Goal: Book appointment/travel/reservation

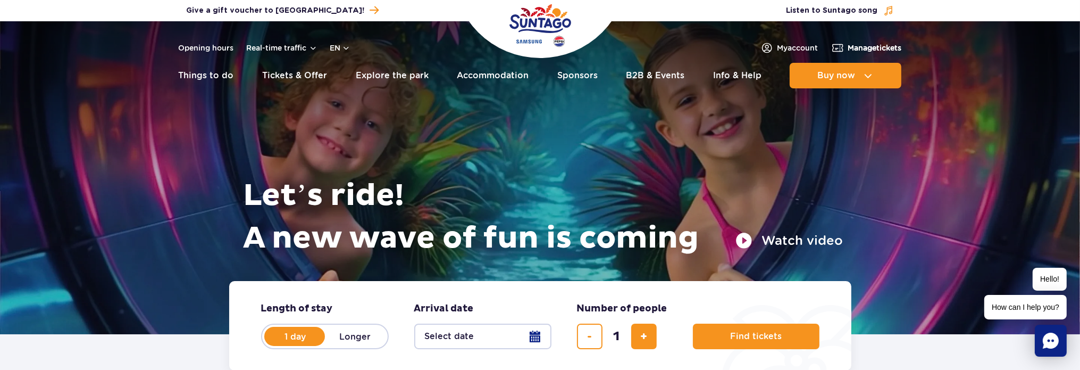
click at [848, 49] on span "Manage tickets" at bounding box center [875, 48] width 54 height 11
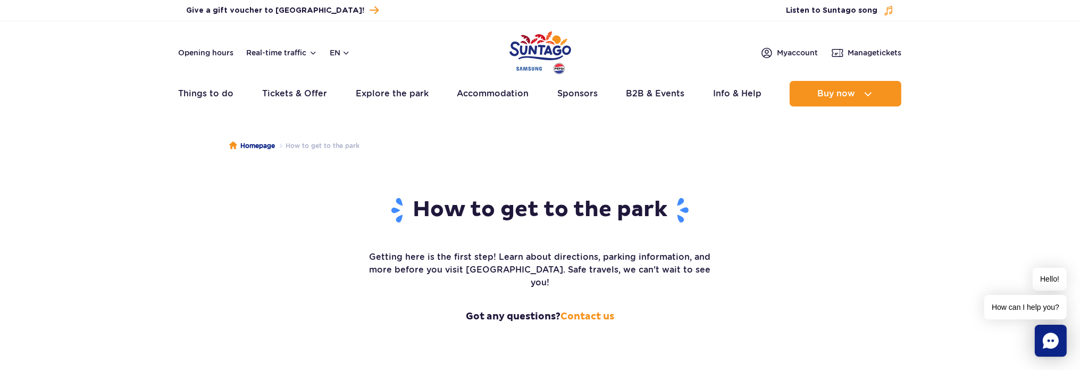
click at [545, 47] on img "Park of Poland" at bounding box center [541, 52] width 62 height 49
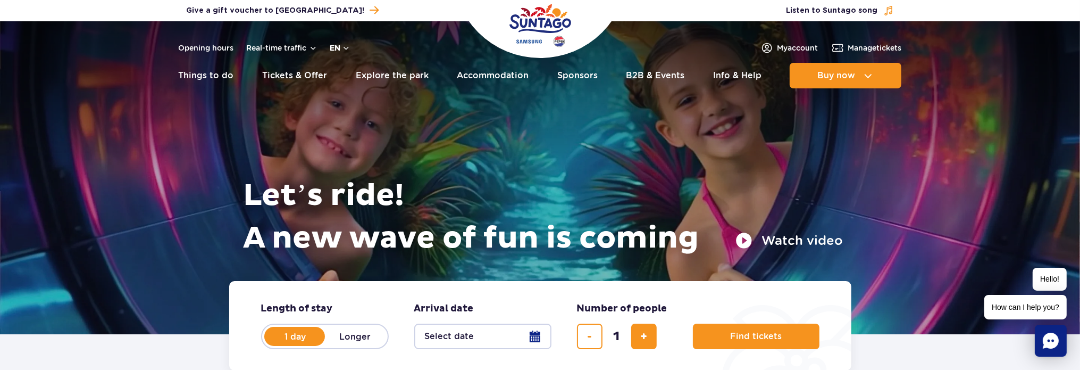
click at [337, 45] on button "en" at bounding box center [340, 48] width 20 height 11
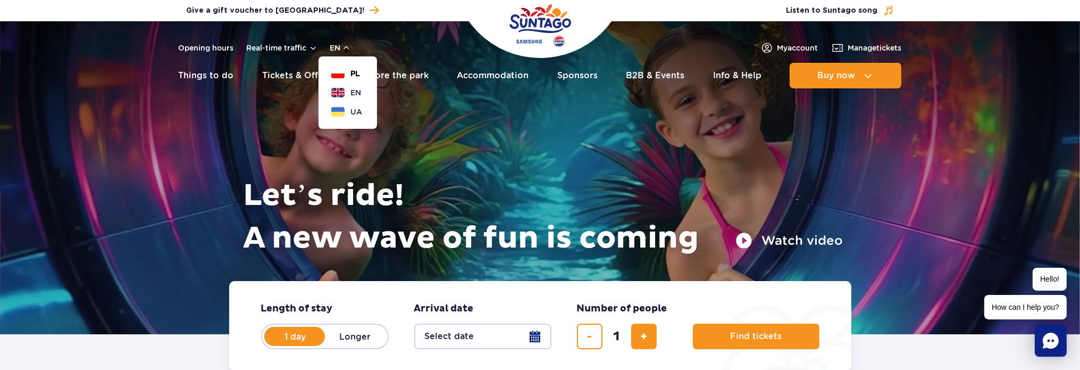
click at [340, 70] on button "PL" at bounding box center [345, 73] width 29 height 11
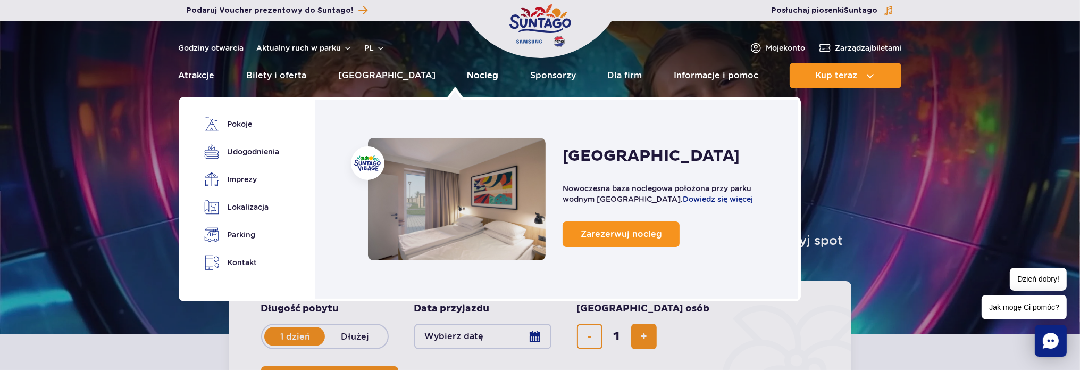
click at [467, 76] on link "Nocleg" at bounding box center [482, 76] width 31 height 26
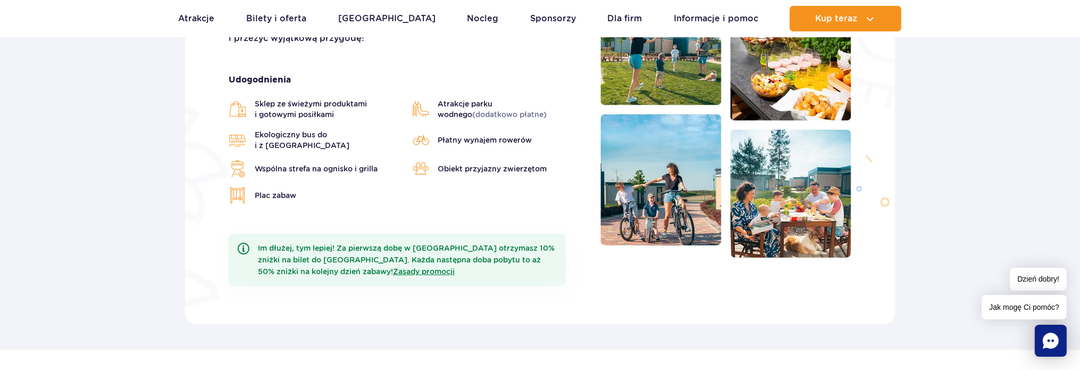
scroll to position [106, 0]
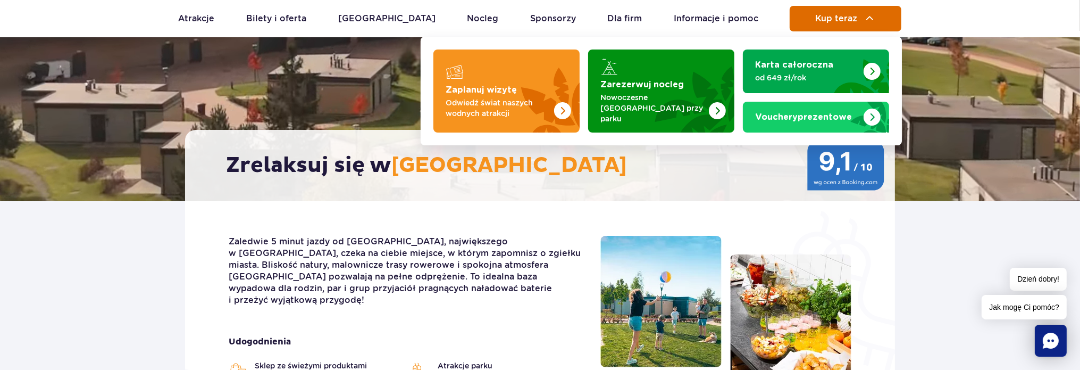
click at [838, 21] on span "Kup teraz" at bounding box center [836, 19] width 42 height 10
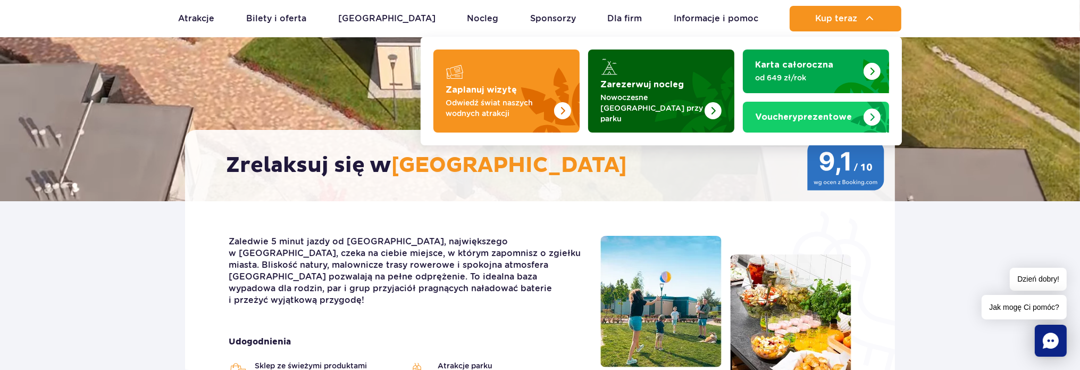
click at [653, 93] on p "Nowoczesne osiedle domków przy parku" at bounding box center [653, 108] width 104 height 32
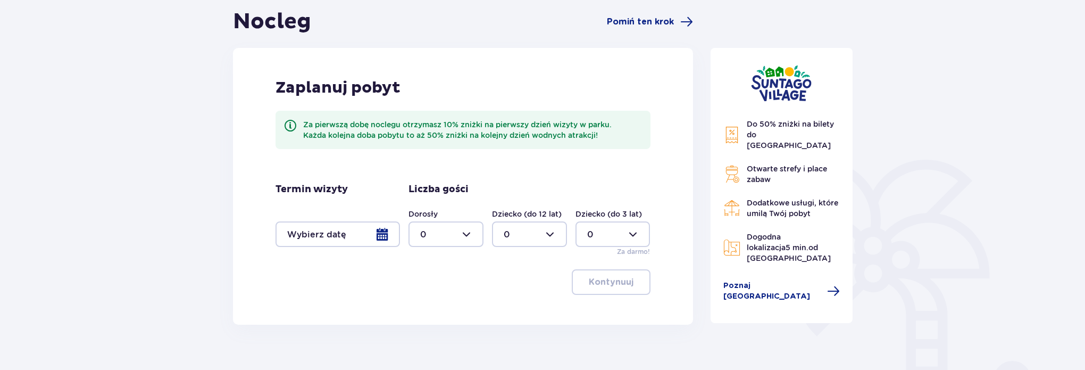
scroll to position [106, 0]
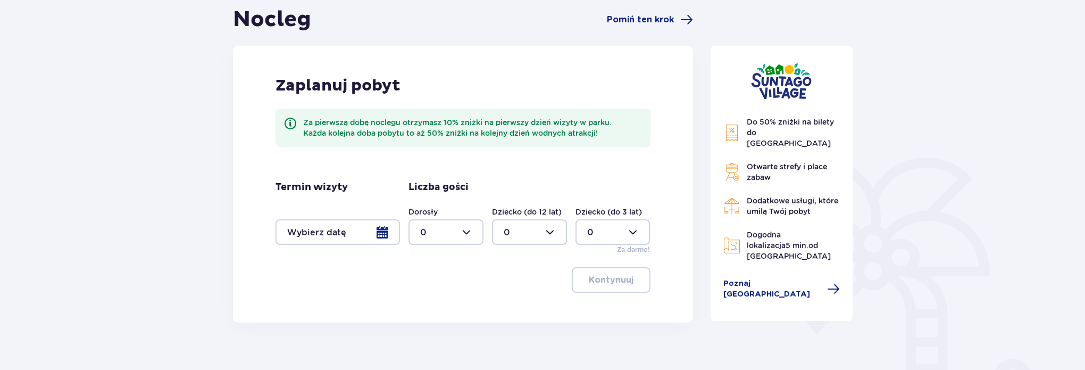
click at [363, 233] on div at bounding box center [338, 232] width 124 height 26
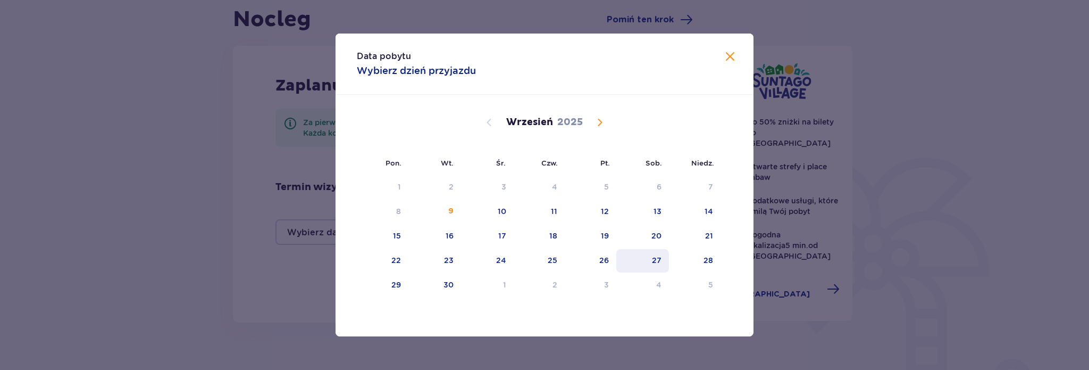
click at [649, 257] on div "27" at bounding box center [642, 260] width 53 height 23
click at [711, 255] on div "28" at bounding box center [709, 260] width 10 height 11
type input "[DATE] - [DATE]"
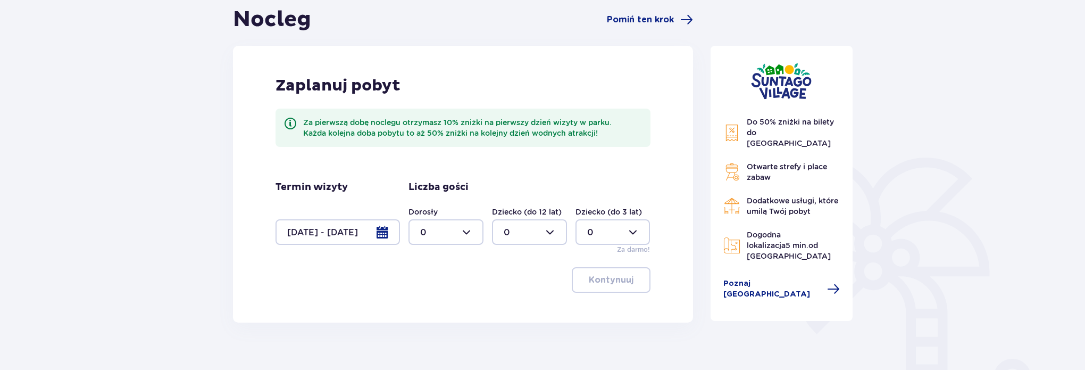
click at [474, 231] on div at bounding box center [446, 232] width 75 height 26
drag, startPoint x: 421, startPoint y: 285, endPoint x: 423, endPoint y: 279, distance: 5.7
click at [421, 284] on p "1" at bounding box center [421, 287] width 3 height 12
type input "1"
click at [631, 232] on div at bounding box center [613, 232] width 75 height 26
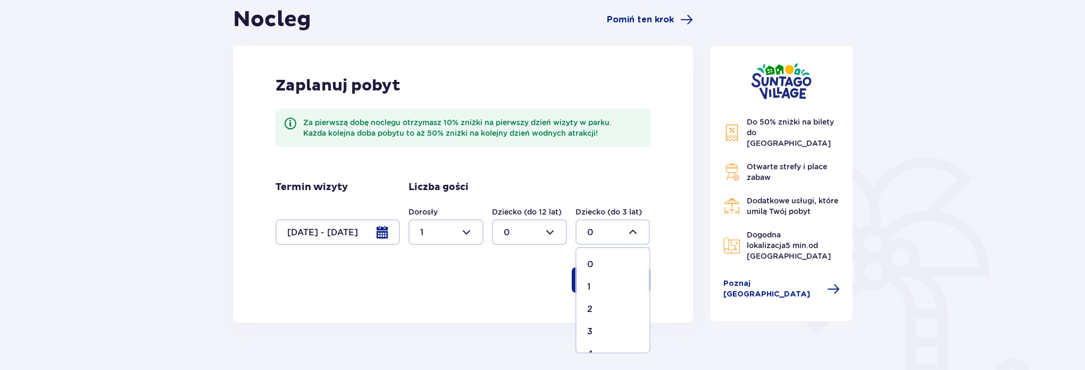
click at [513, 228] on div at bounding box center [529, 232] width 75 height 26
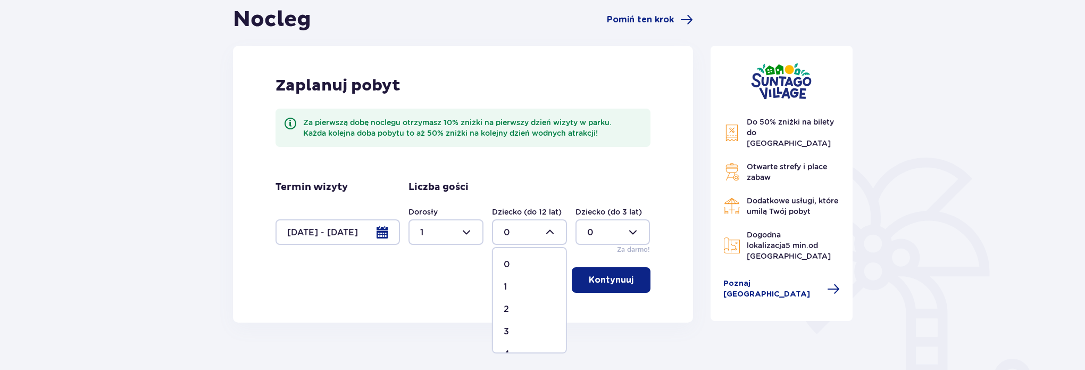
click at [505, 282] on p "1" at bounding box center [505, 287] width 3 height 12
type input "1"
click at [594, 276] on p "Kontynuuj" at bounding box center [611, 280] width 45 height 12
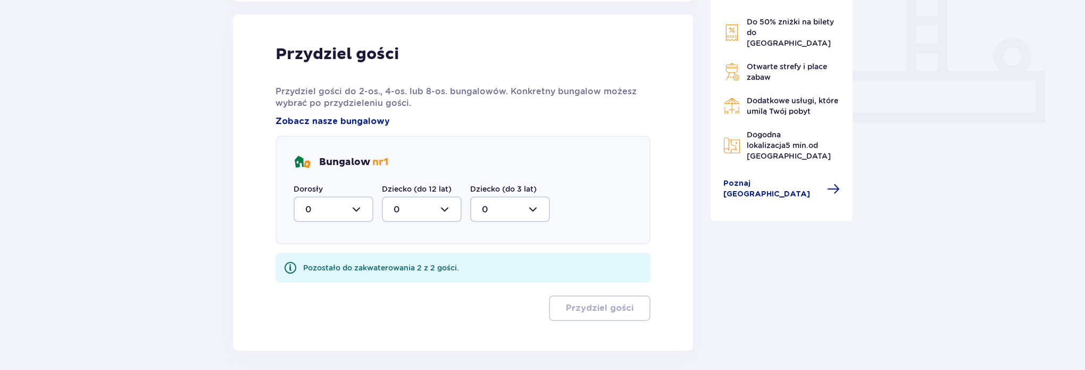
scroll to position [428, 0]
click at [359, 205] on div at bounding box center [334, 208] width 80 height 26
click at [318, 260] on div "1" at bounding box center [333, 263] width 56 height 12
type input "1"
click at [402, 202] on div at bounding box center [422, 208] width 80 height 26
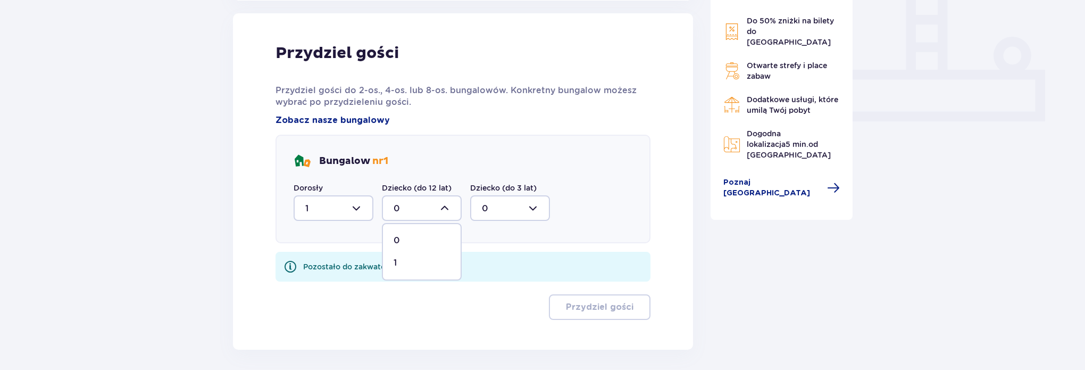
click at [399, 260] on div "1" at bounding box center [422, 263] width 56 height 12
type input "1"
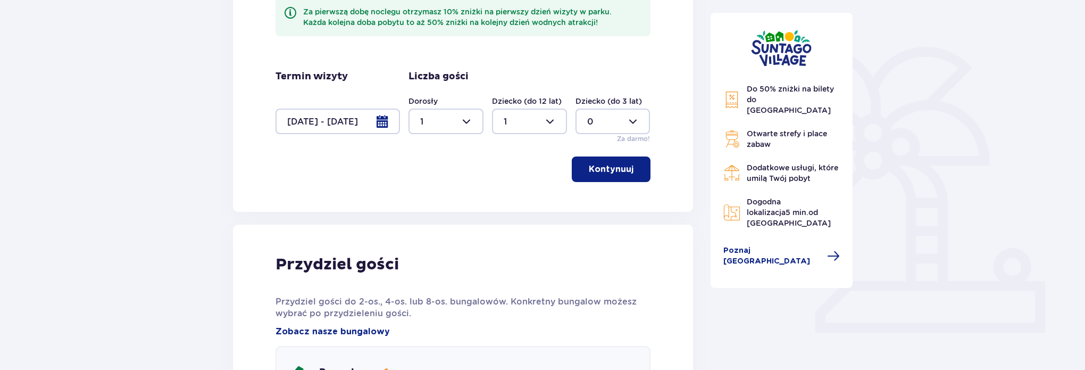
scroll to position [215, 0]
click at [620, 168] on p "Kontynuuj" at bounding box center [611, 171] width 45 height 12
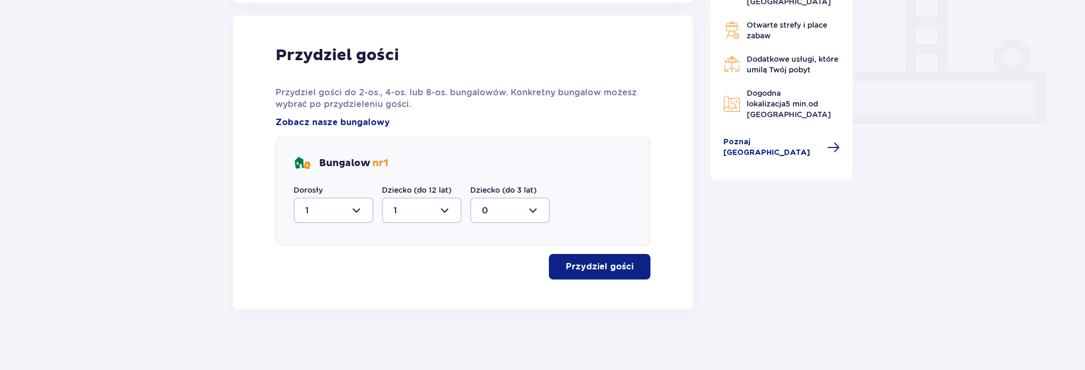
scroll to position [428, 0]
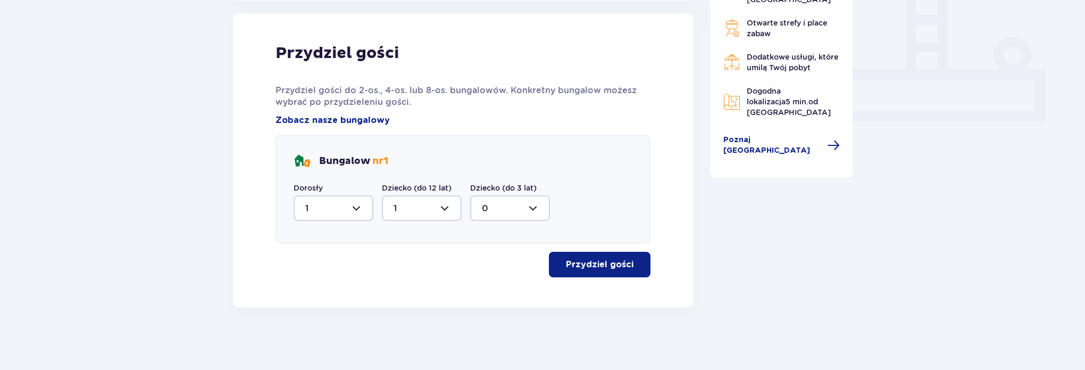
click at [360, 204] on div at bounding box center [334, 208] width 80 height 26
drag, startPoint x: 327, startPoint y: 238, endPoint x: 341, endPoint y: 230, distance: 16.9
click at [327, 237] on div "0" at bounding box center [333, 241] width 56 height 12
type input "0"
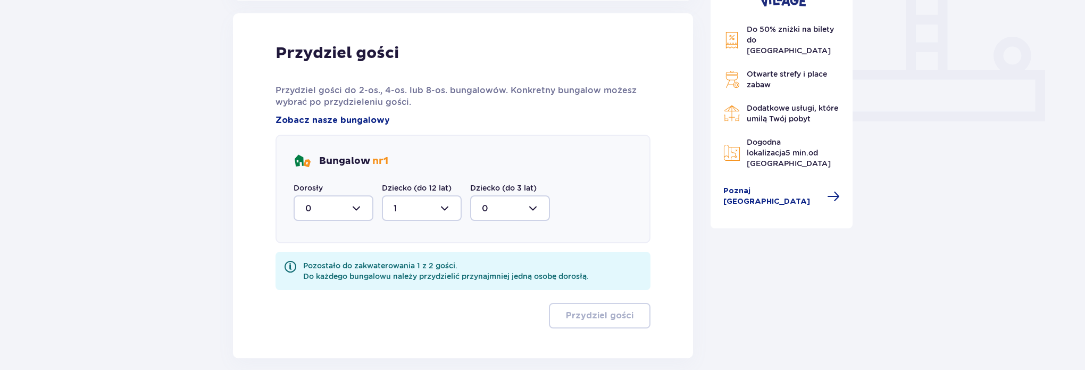
click at [436, 205] on div at bounding box center [422, 208] width 80 height 26
click at [411, 235] on div "0" at bounding box center [422, 241] width 56 height 12
type input "0"
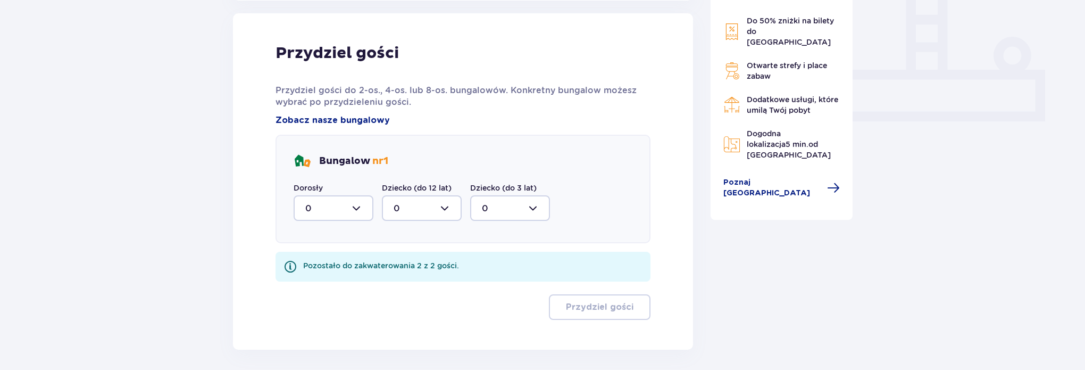
scroll to position [215, 0]
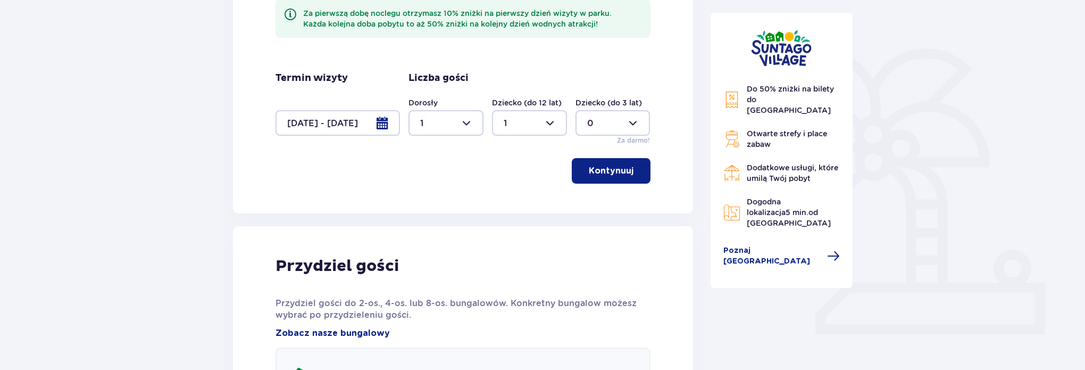
click at [620, 176] on button "Kontynuuj" at bounding box center [611, 171] width 79 height 26
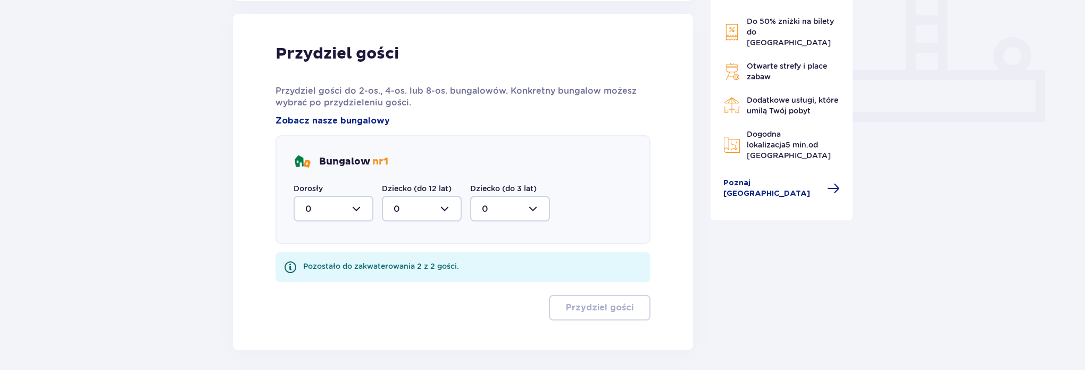
scroll to position [428, 0]
click at [357, 205] on div at bounding box center [334, 208] width 80 height 26
click at [321, 262] on div "1" at bounding box center [333, 263] width 56 height 12
type input "1"
click at [442, 207] on div at bounding box center [422, 208] width 80 height 26
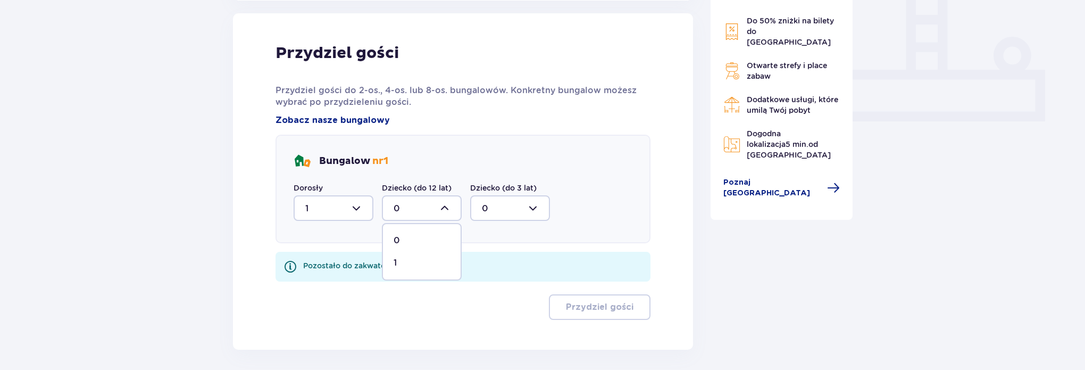
click at [400, 263] on div "1" at bounding box center [422, 263] width 56 height 12
type input "1"
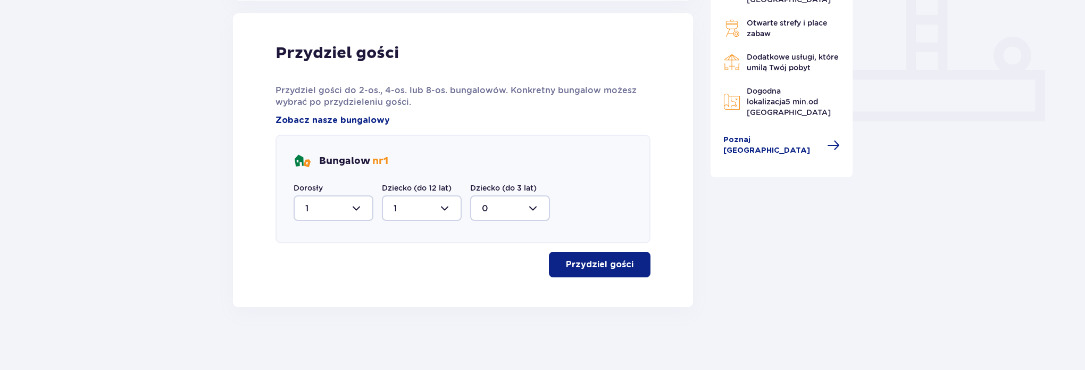
click at [587, 264] on p "Przydziel gości" at bounding box center [600, 265] width 68 height 12
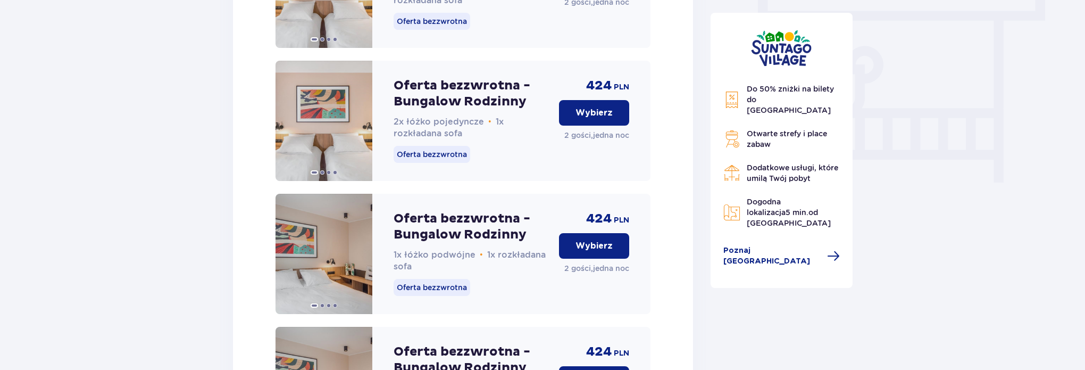
scroll to position [894, 0]
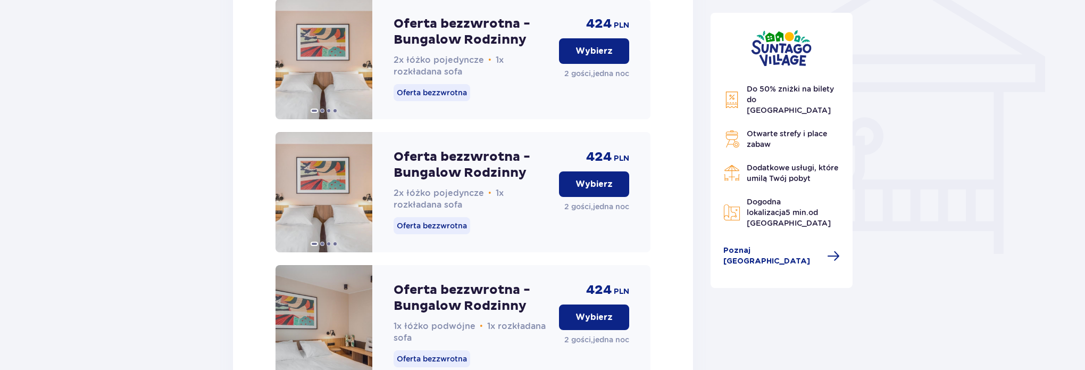
click at [588, 57] on p "Wybierz" at bounding box center [594, 51] width 37 height 12
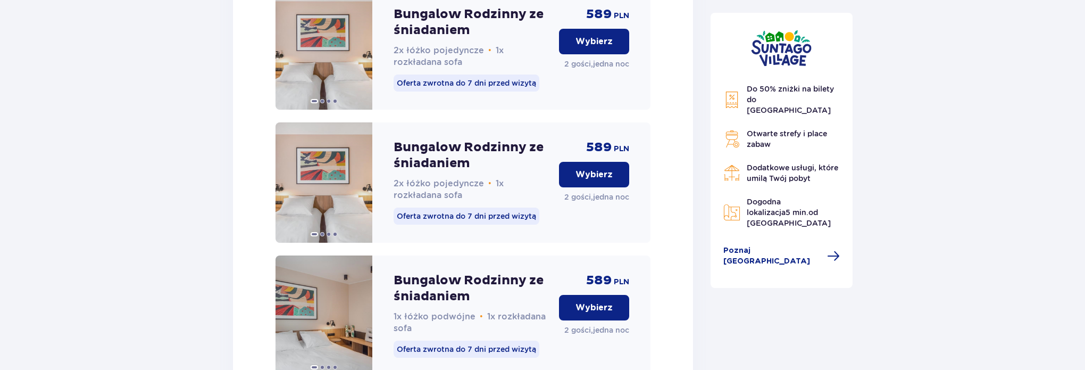
scroll to position [2807, 0]
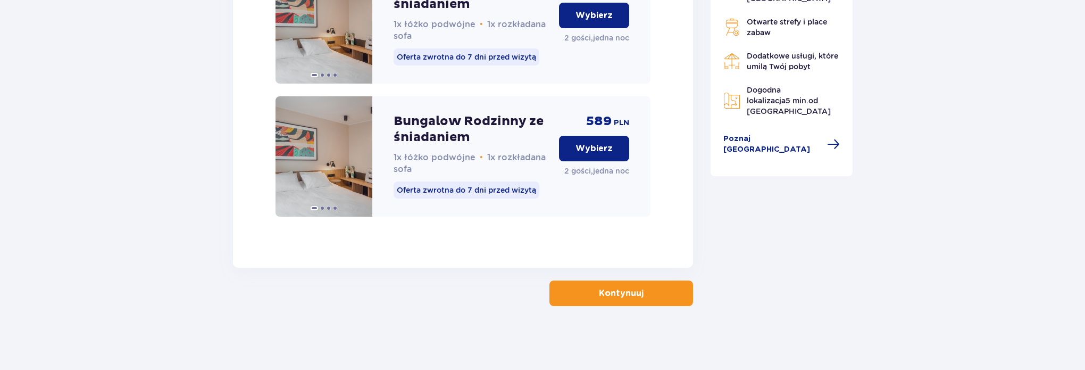
click at [600, 294] on p "Kontynuuj" at bounding box center [621, 293] width 45 height 12
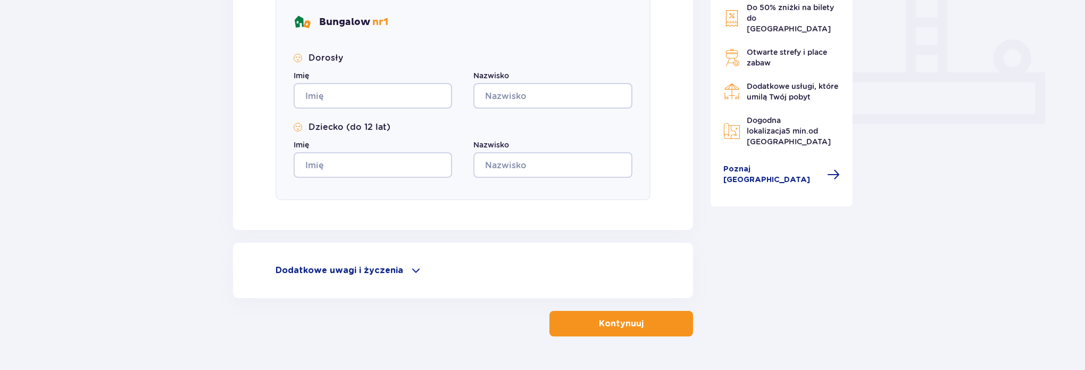
scroll to position [455, 0]
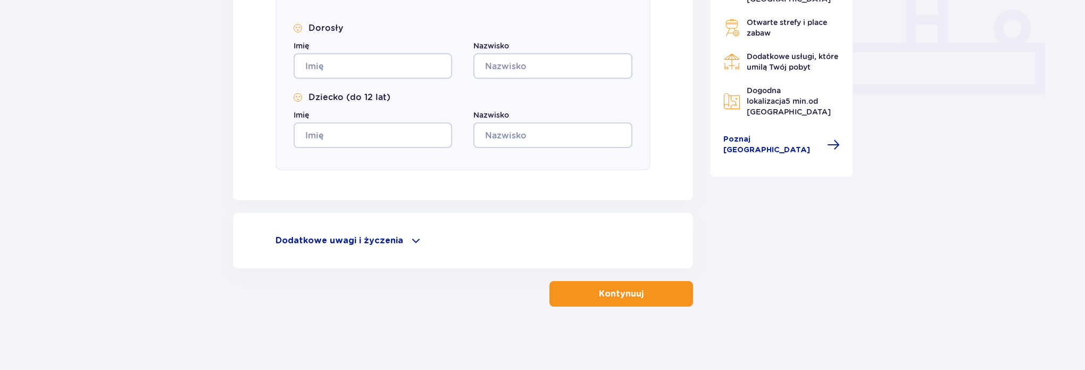
click at [363, 235] on p "Dodatkowe uwagi i życzenia" at bounding box center [340, 241] width 128 height 12
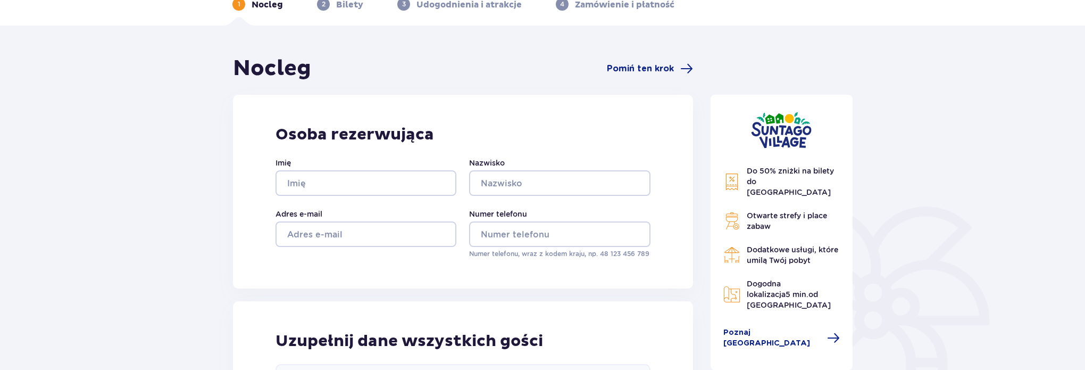
scroll to position [0, 0]
